Goal: Transaction & Acquisition: Purchase product/service

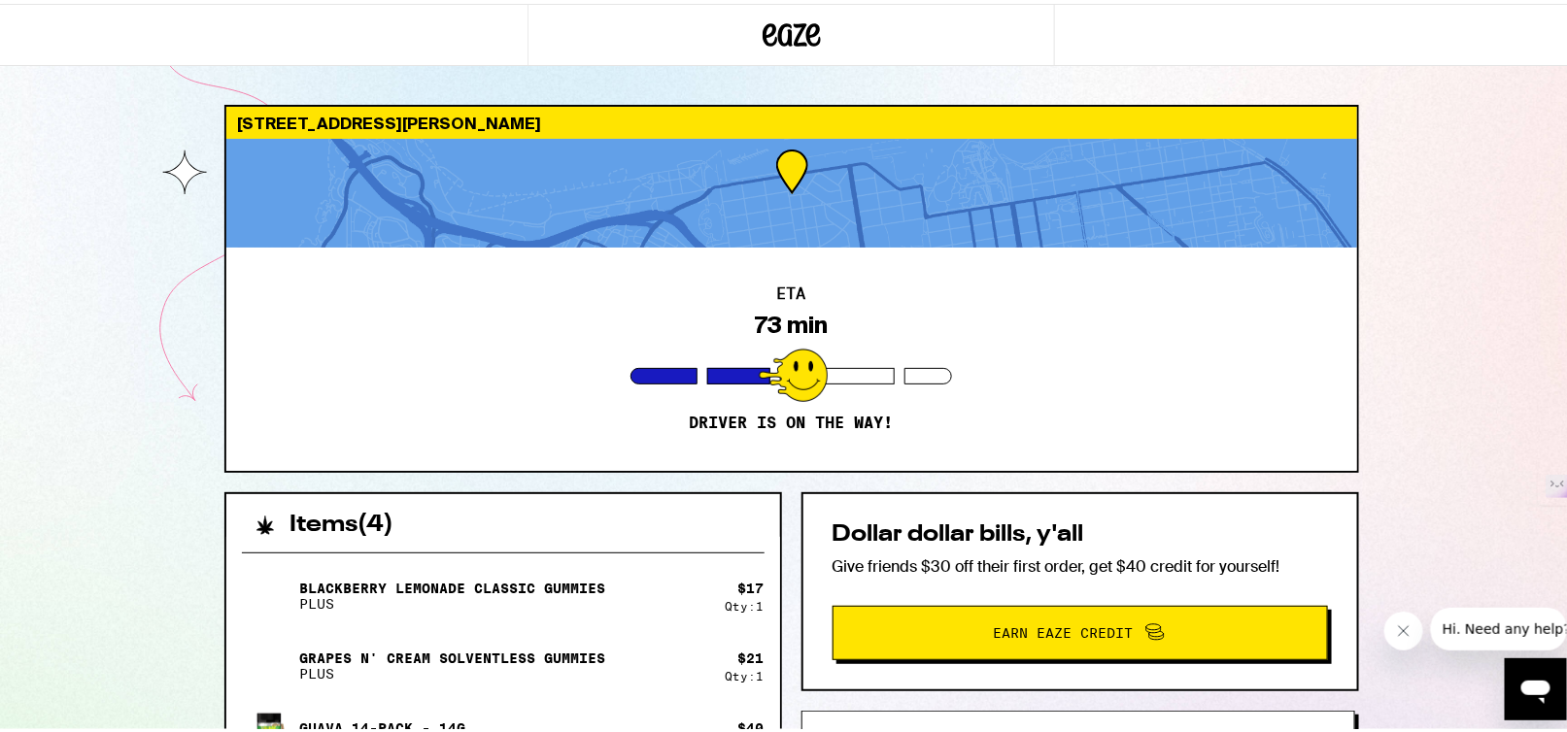
click at [1448, 346] on div "[STREET_ADDRESS][PERSON_NAME] ETA 73 min Driver is on the way! Items ( 4 ) Blac…" at bounding box center [791, 587] width 1582 height 1174
click at [1421, 257] on div "[STREET_ADDRESS][PERSON_NAME] ETA 72 min Driver is on the way! Items ( 4 ) Blac…" at bounding box center [791, 587] width 1582 height 1174
click at [1478, 296] on div "[STREET_ADDRESS][PERSON_NAME] ETA 45 min Driver is on the way! Items ( 4 ) Blac…" at bounding box center [791, 587] width 1582 height 1174
click at [833, 189] on div at bounding box center [791, 189] width 1131 height 109
click at [1453, 244] on div "[STREET_ADDRESS][PERSON_NAME] ETA 47 min Driver is on the way! Items ( 4 ) Blac…" at bounding box center [791, 587] width 1582 height 1174
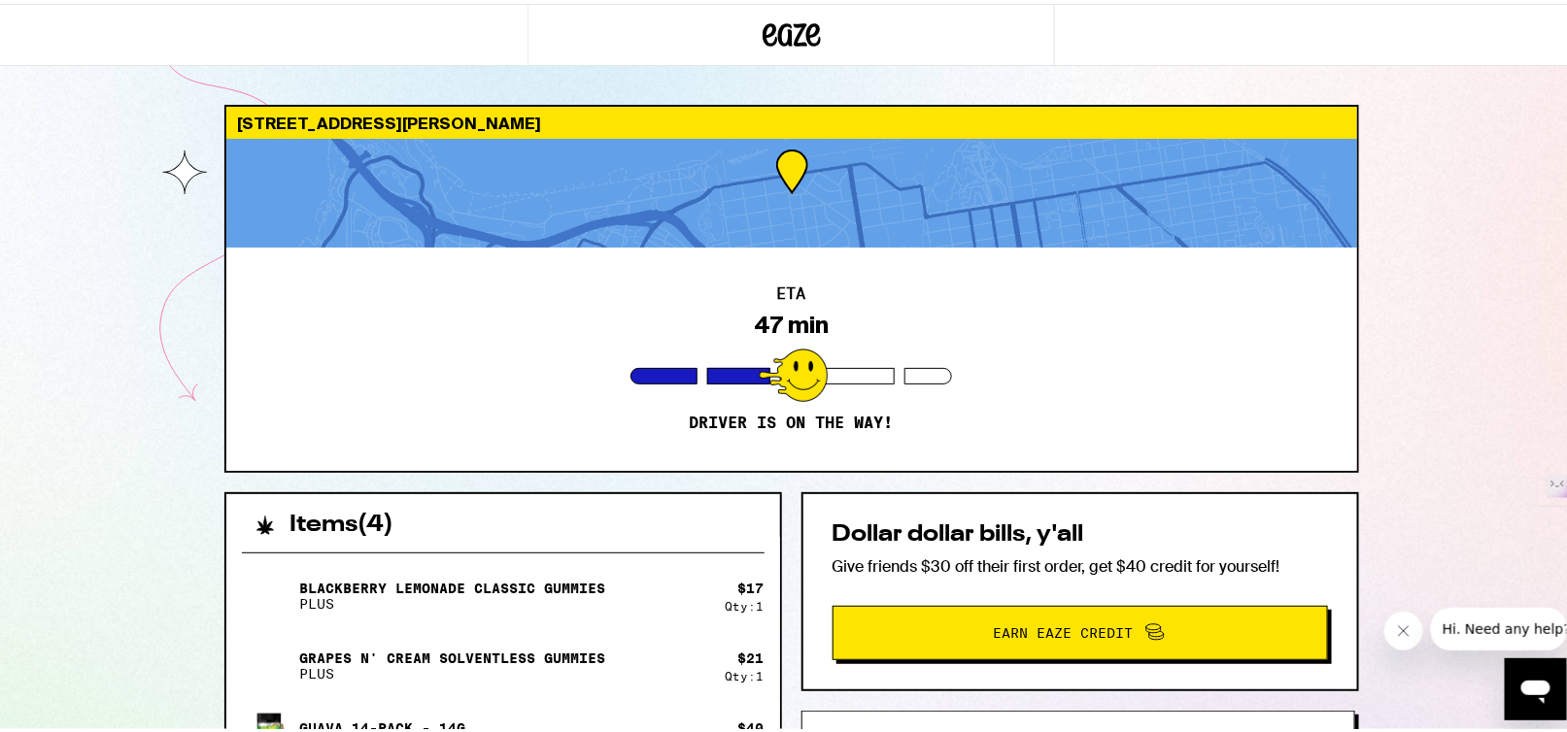
click at [1540, 246] on div "[STREET_ADDRESS][PERSON_NAME] ETA 47 min Driver is on the way! Items ( 4 ) Blac…" at bounding box center [791, 587] width 1582 height 1174
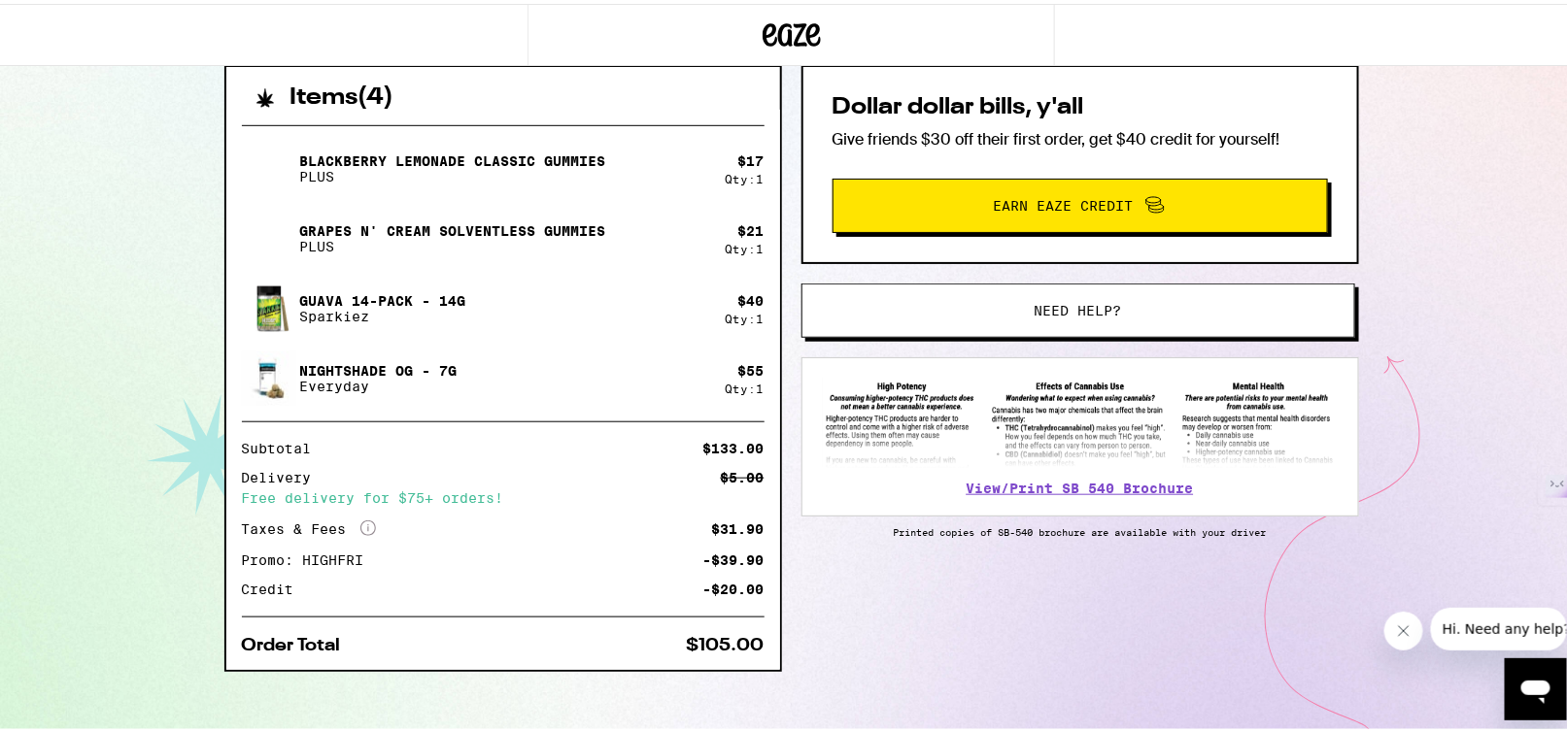
scroll to position [440, 0]
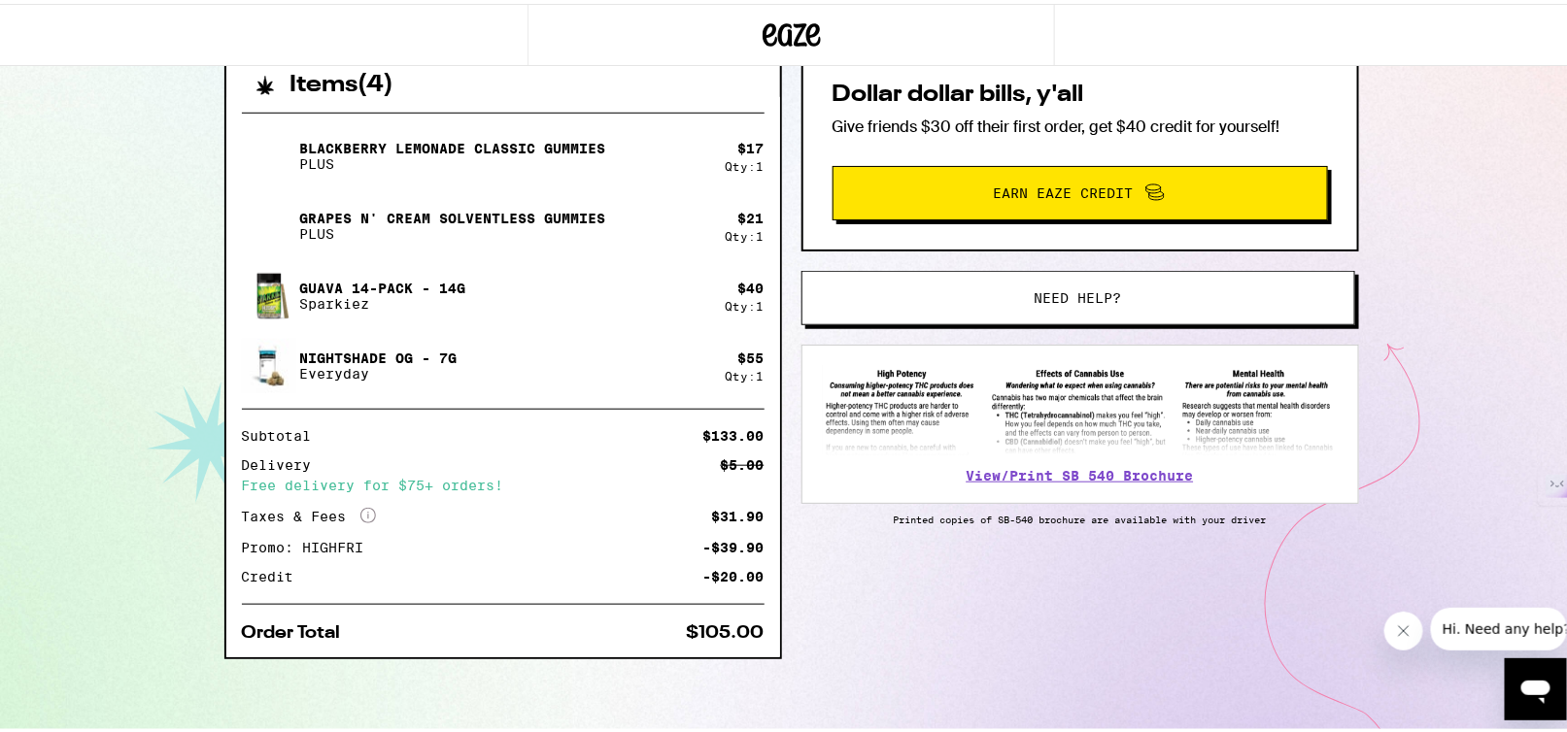
click at [1429, 297] on div "[STREET_ADDRESS][PERSON_NAME] ETA 24 min Driver is on the way! Items ( 4 ) Blac…" at bounding box center [791, 147] width 1582 height 1174
click at [1451, 292] on div "[STREET_ADDRESS][PERSON_NAME] ETA 24 min Driver is on the way! Items ( 4 ) Blac…" at bounding box center [791, 147] width 1582 height 1174
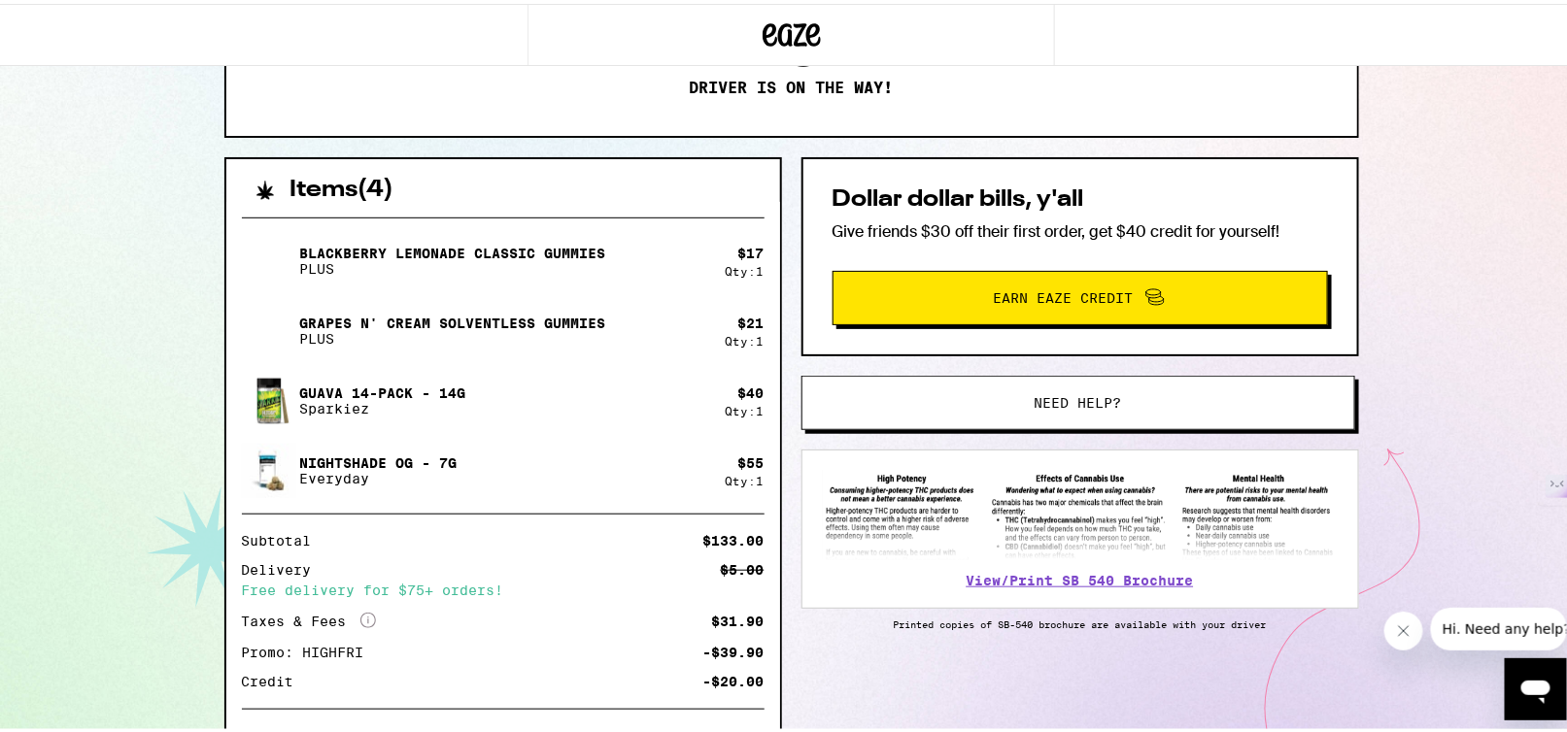
scroll to position [0, 0]
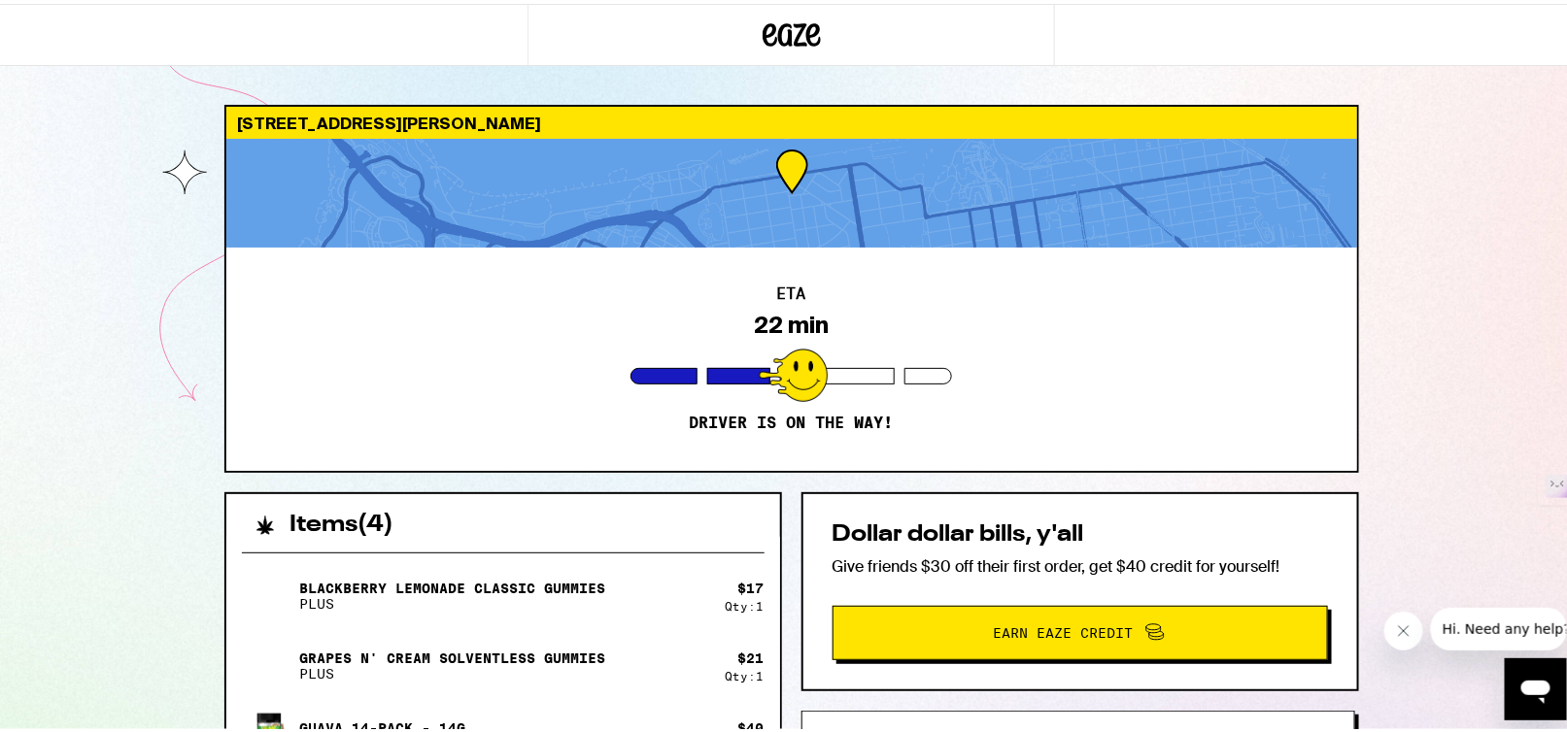
click at [819, 201] on div at bounding box center [791, 189] width 1131 height 109
click at [786, 303] on div "ETA 22 min Driver is on the way!" at bounding box center [791, 355] width 1131 height 223
click at [790, 160] on div at bounding box center [791, 189] width 1131 height 109
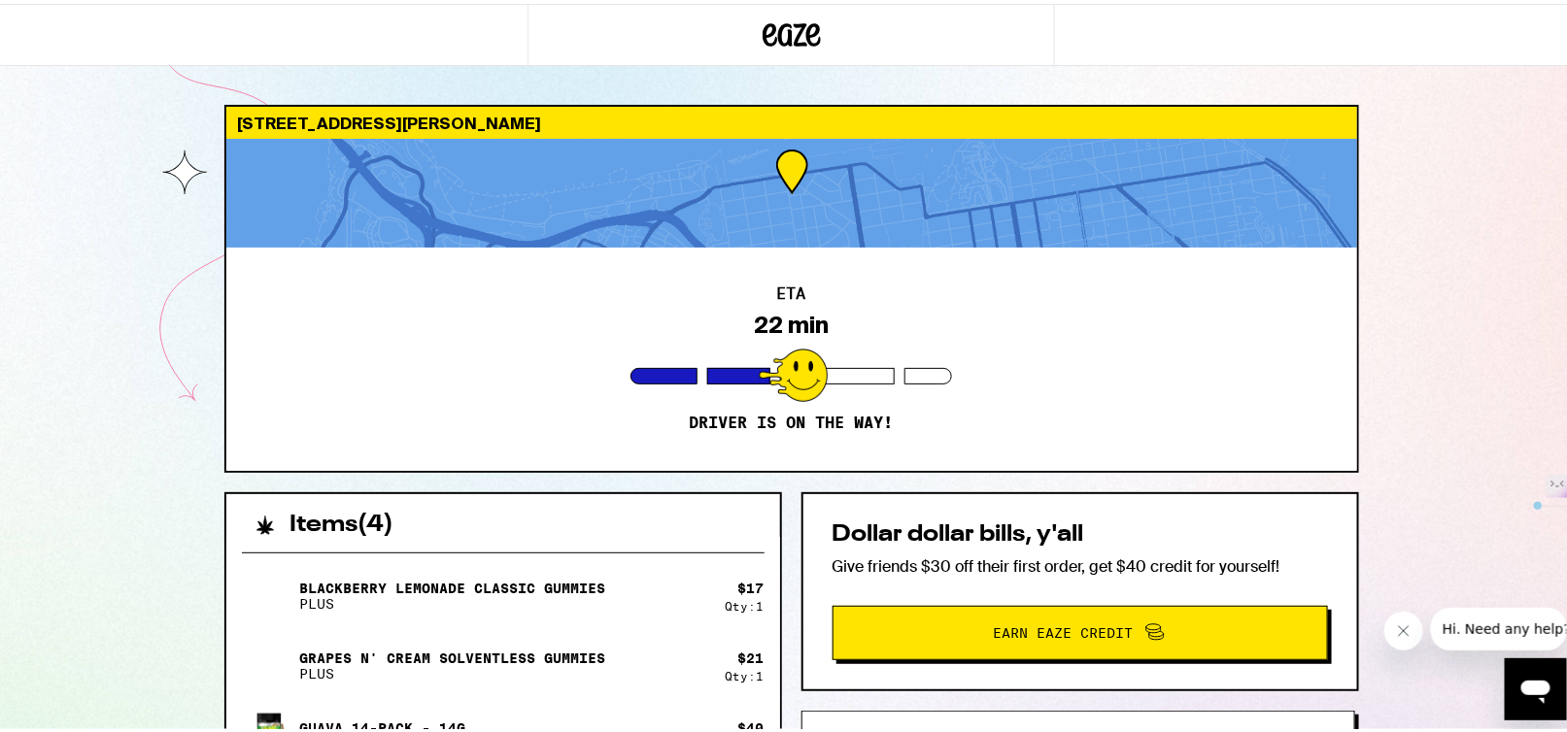
click at [795, 206] on div at bounding box center [791, 189] width 1131 height 109
click at [776, 23] on icon at bounding box center [792, 31] width 58 height 35
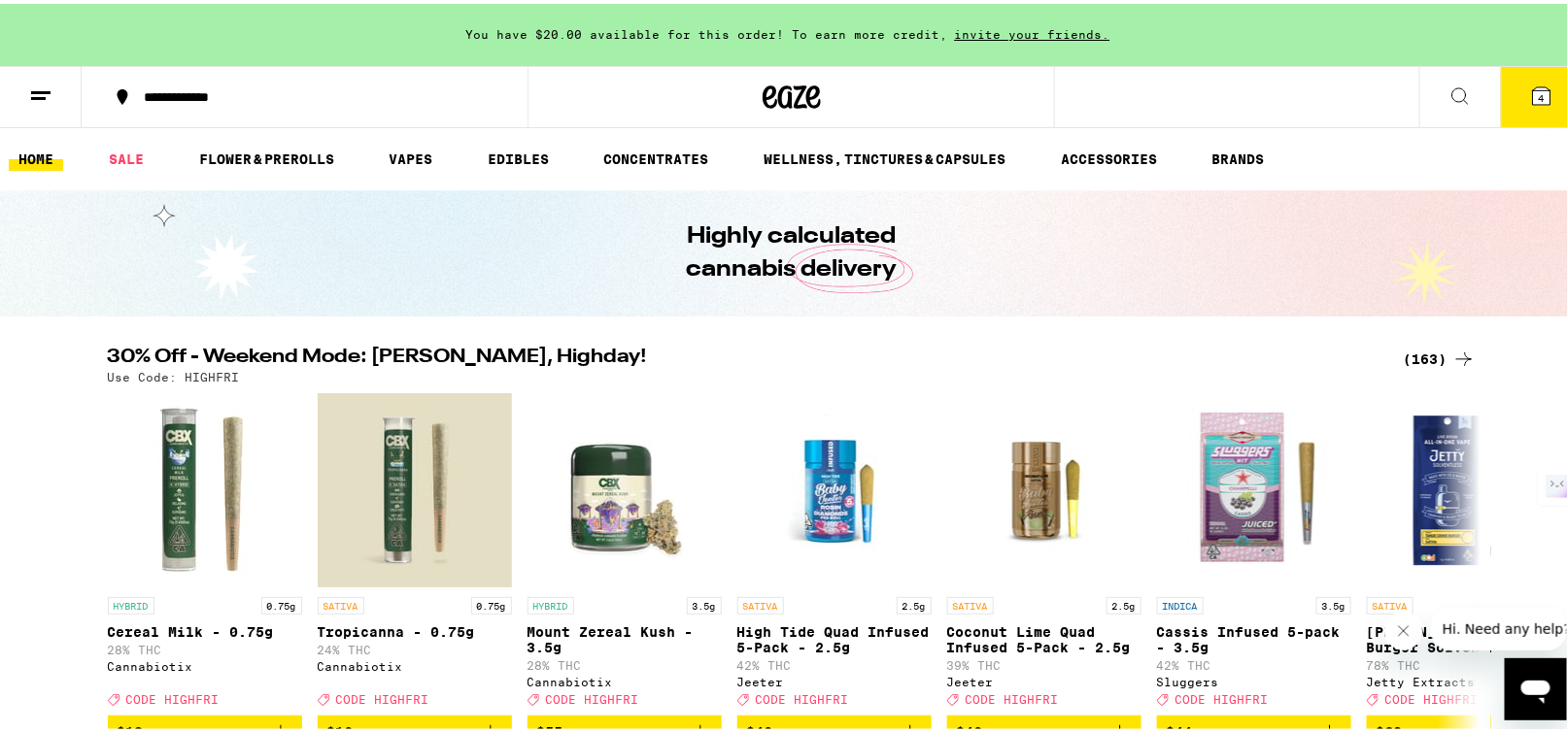
click at [1533, 98] on icon at bounding box center [1541, 92] width 17 height 17
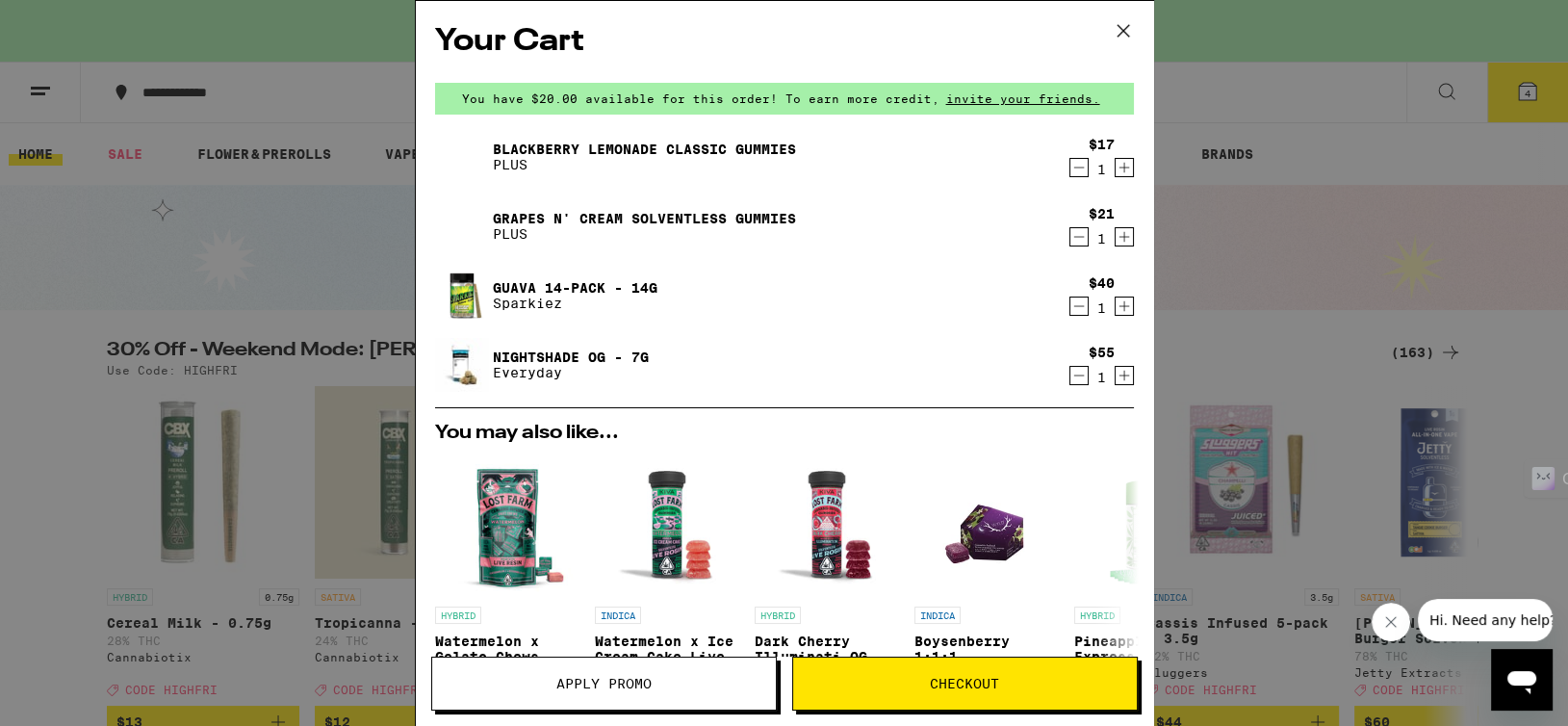
click at [1127, 32] on icon at bounding box center [1123, 31] width 29 height 29
